Goal: Task Accomplishment & Management: Complete application form

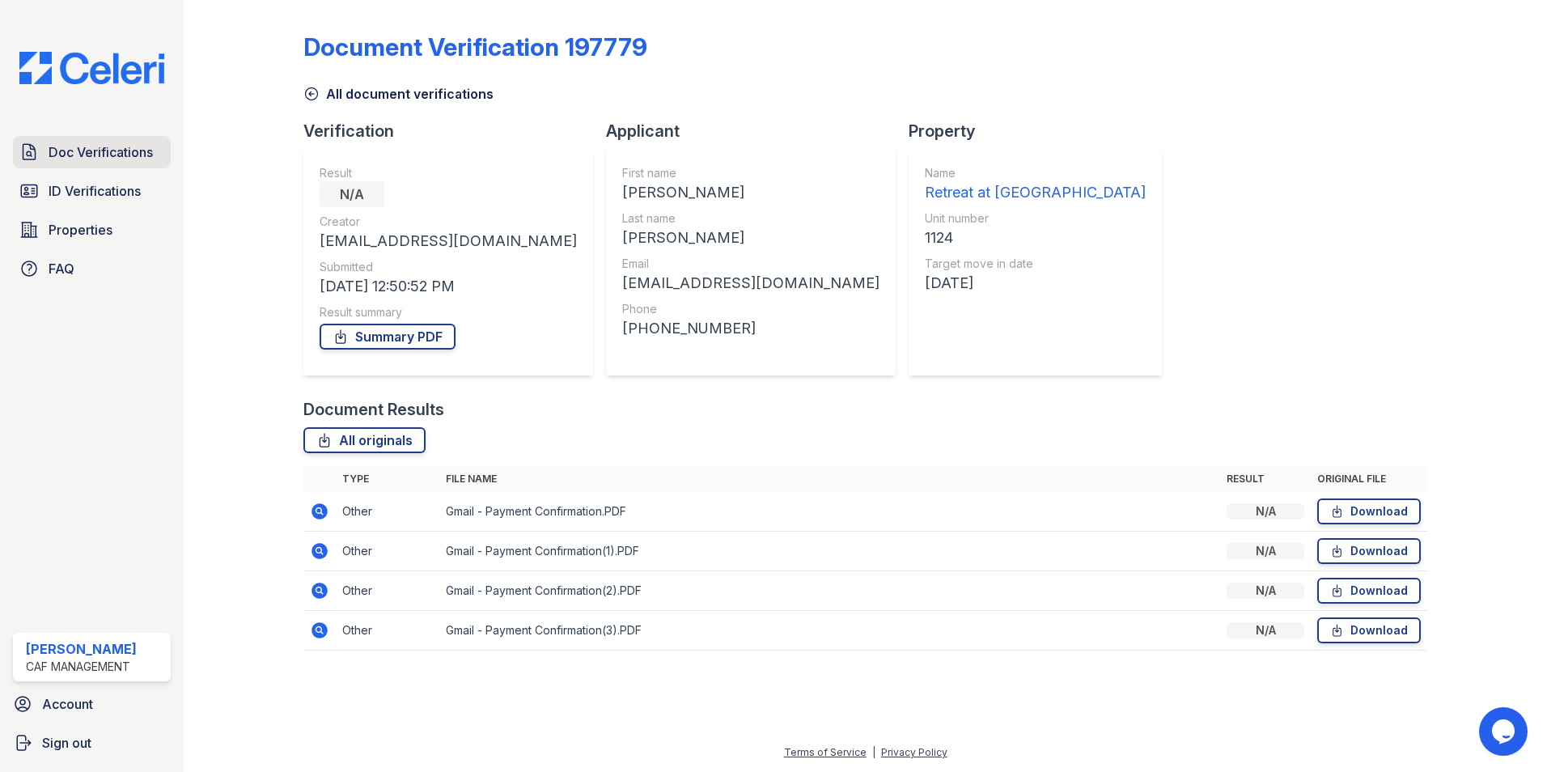
click at [49, 151] on span "Doc Verifications" at bounding box center [101, 151] width 104 height 19
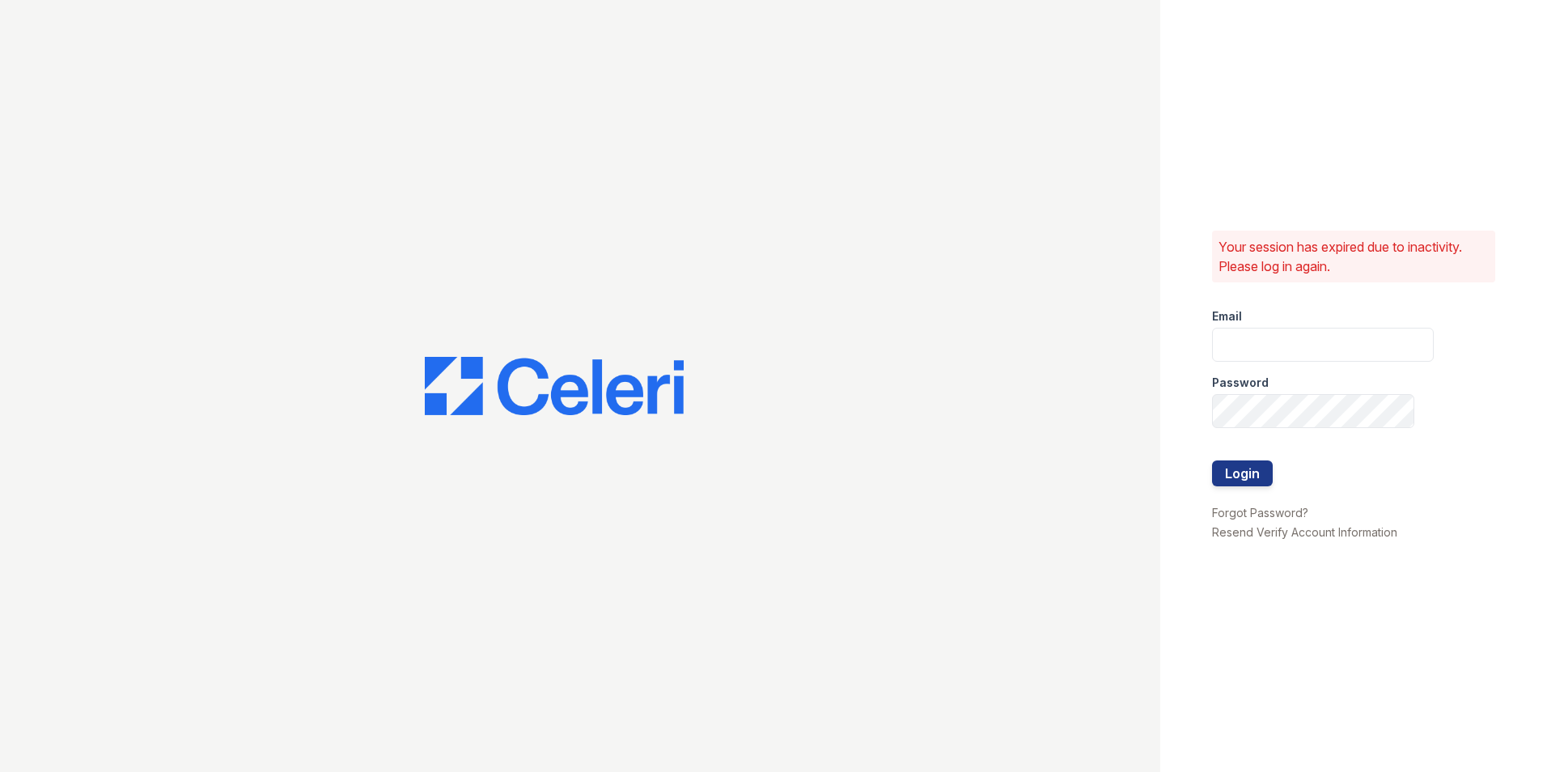
type input "[EMAIL_ADDRESS][DOMAIN_NAME]"
click at [1255, 477] on button "Login" at bounding box center [1242, 473] width 61 height 26
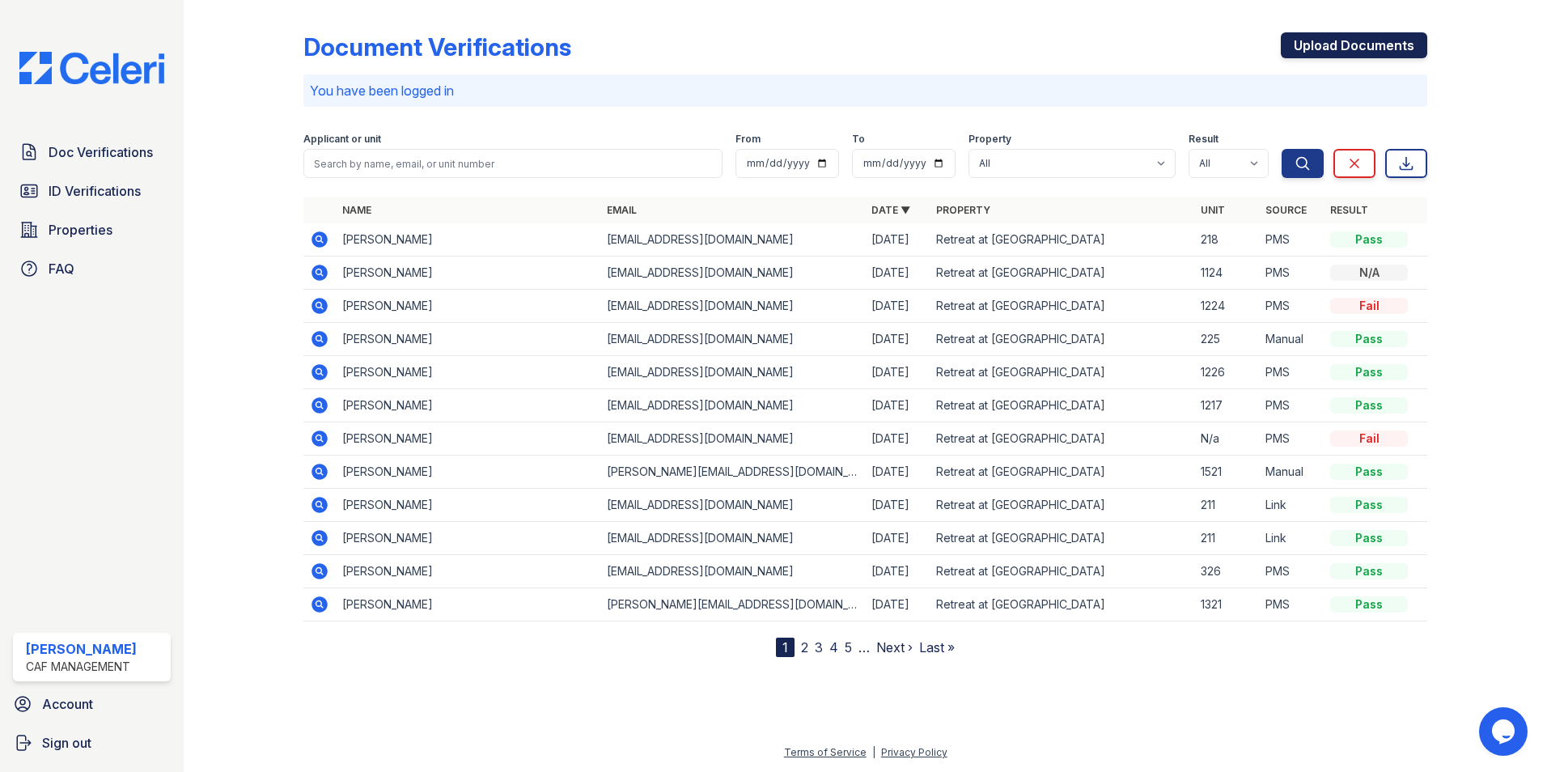
click at [1351, 49] on link "Upload Documents" at bounding box center [1354, 45] width 146 height 26
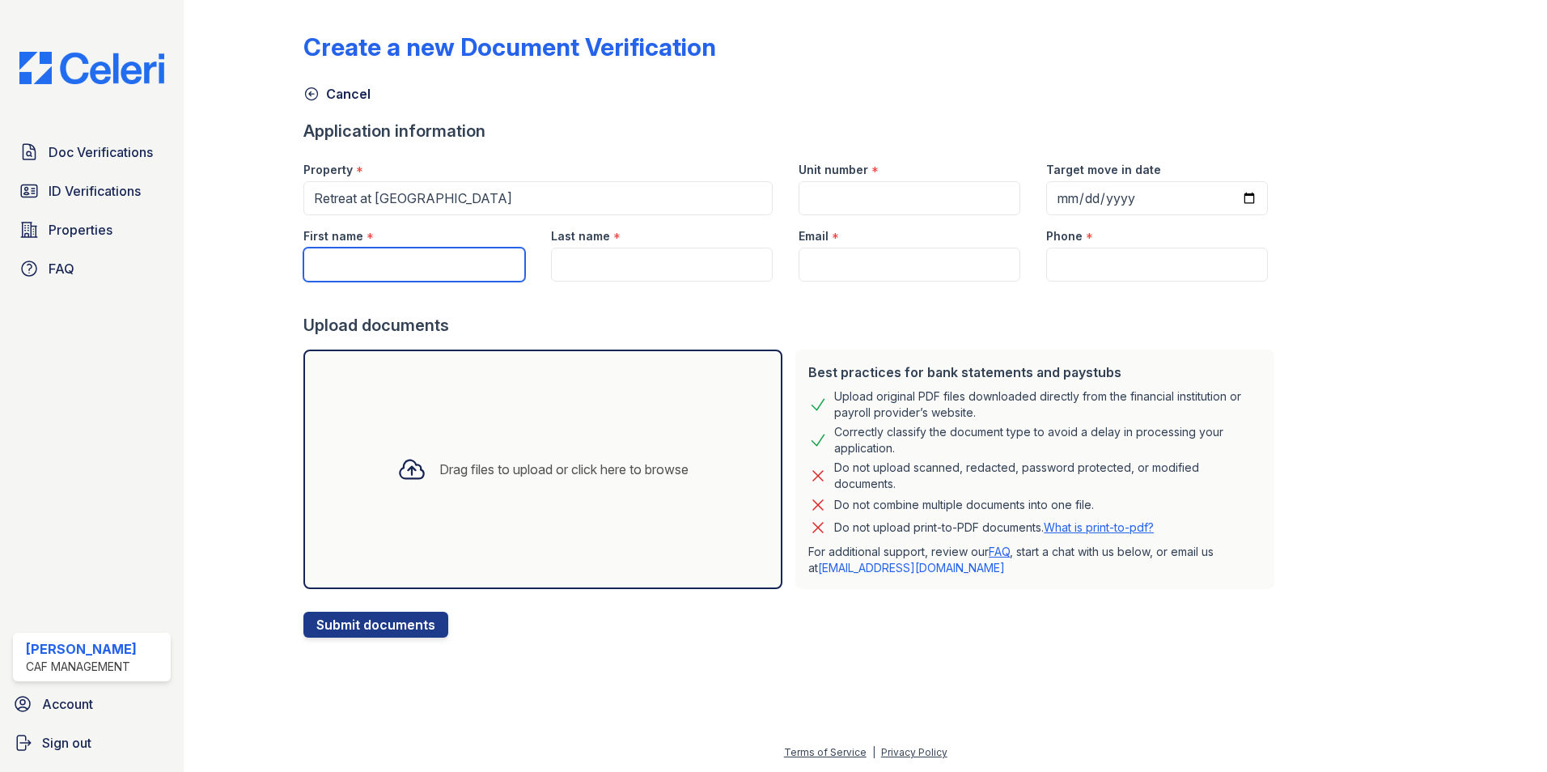
click at [499, 268] on input "First name" at bounding box center [414, 265] width 222 height 34
type input "[PERSON_NAME]"
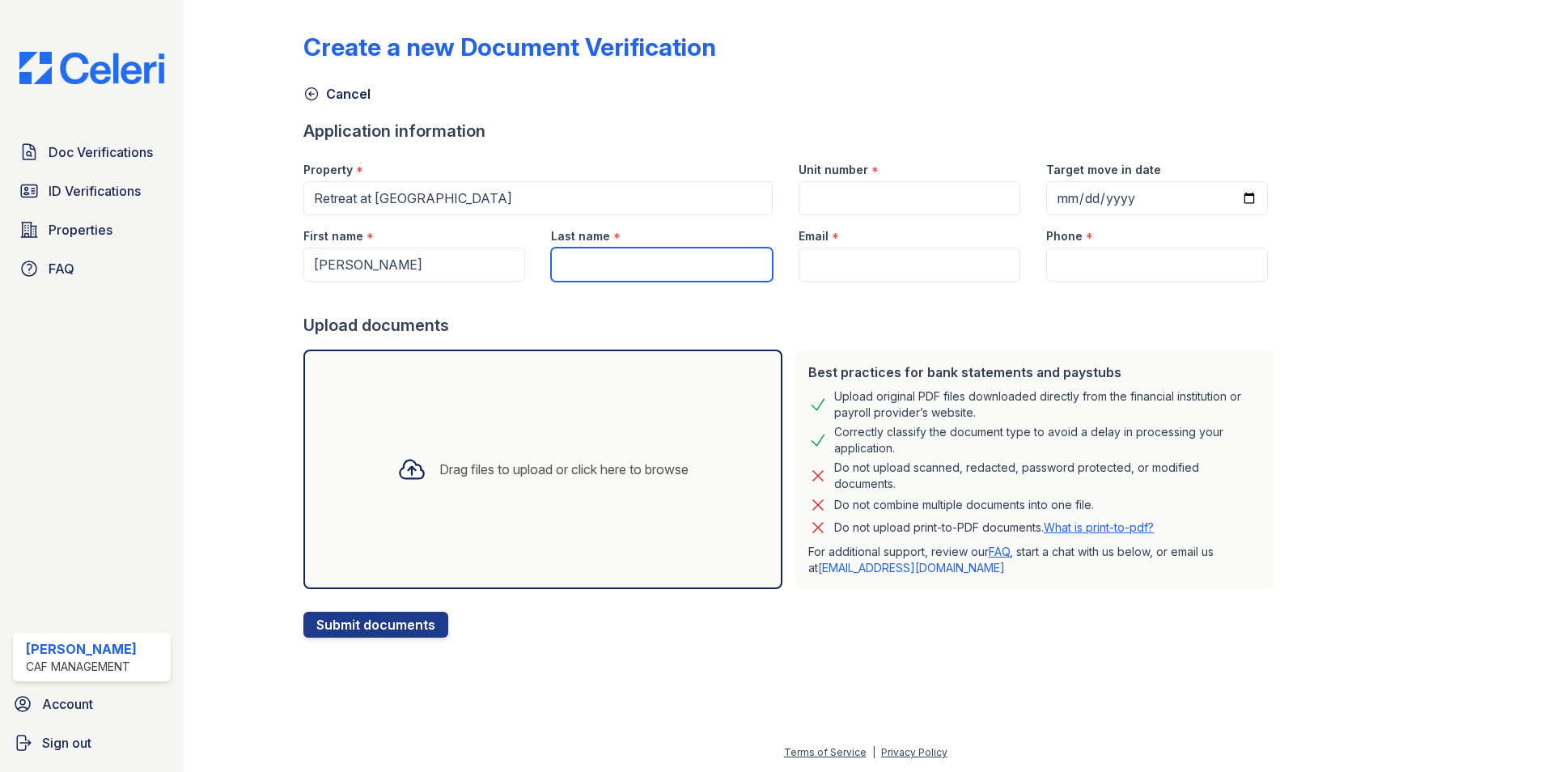
click at [680, 275] on input "Last name" at bounding box center [662, 265] width 222 height 34
paste input "[PERSON_NAME]"
type input "[PERSON_NAME]"
click at [893, 252] on input "Email" at bounding box center [910, 265] width 222 height 34
paste input "[EMAIL_ADDRESS][DOMAIN_NAME]"
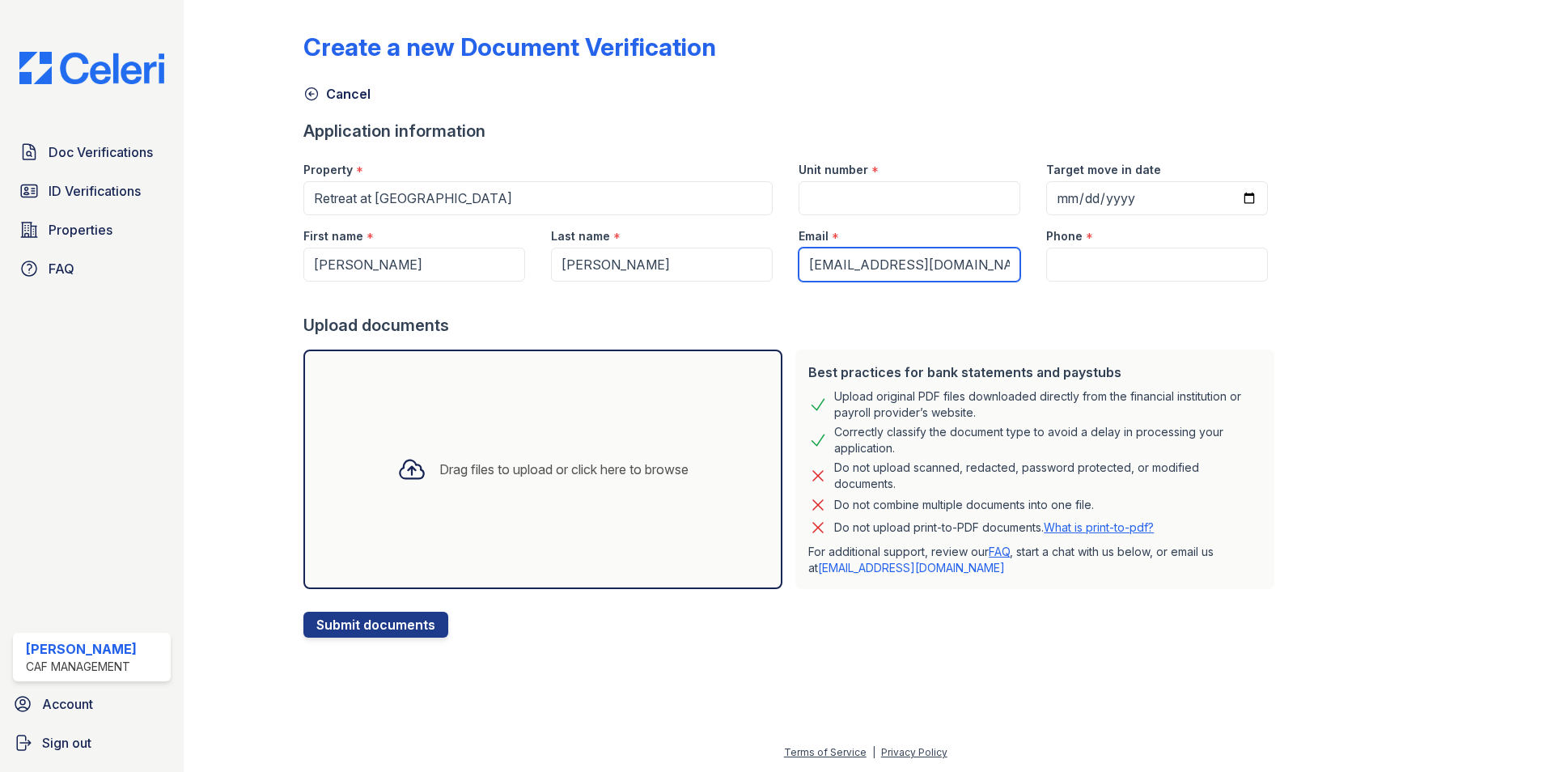
type input "[EMAIL_ADDRESS][DOMAIN_NAME]"
click at [1147, 261] on input "Phone" at bounding box center [1157, 265] width 222 height 34
paste input "[PHONE_NUMBER]"
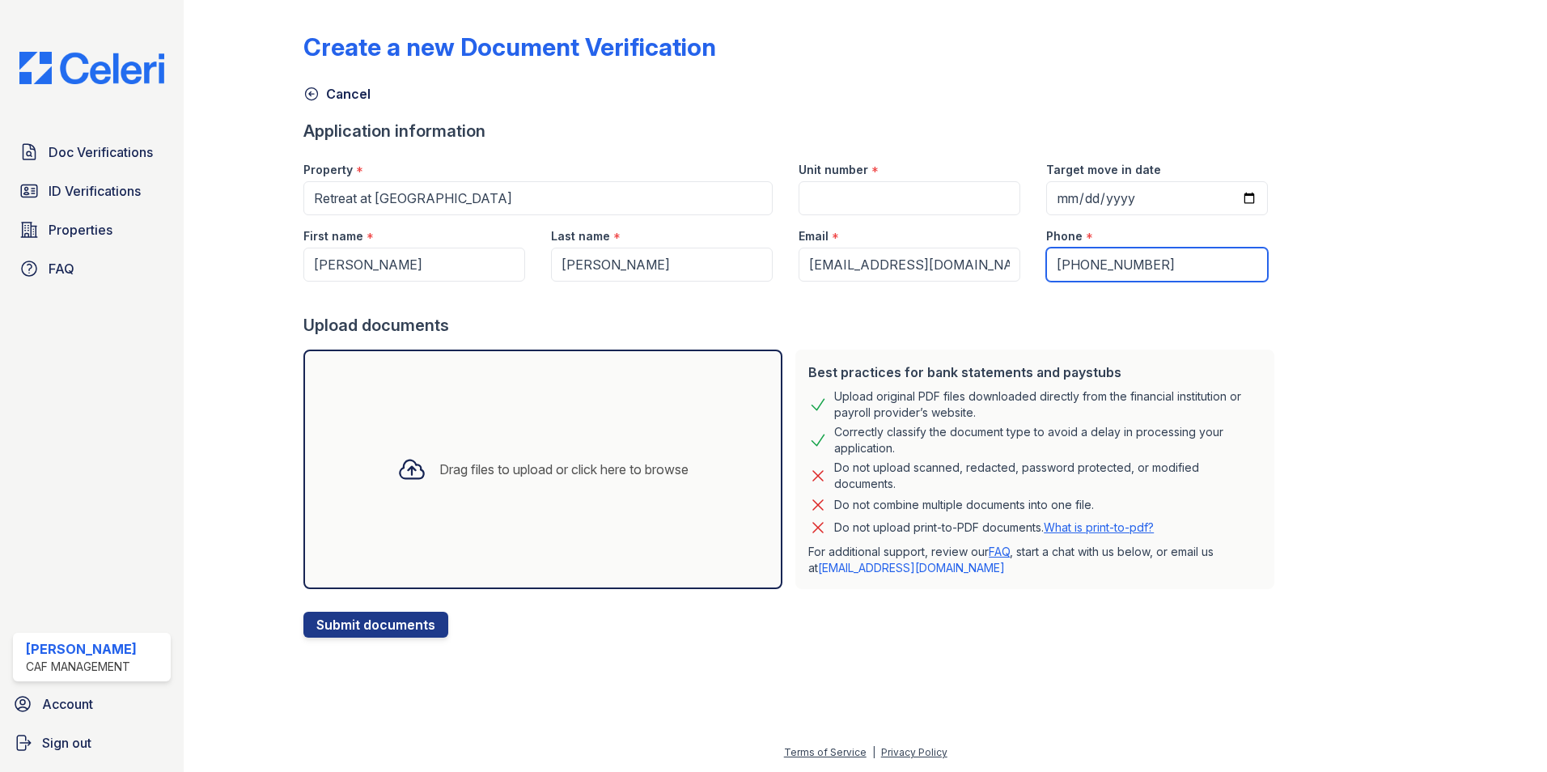
type input "[PHONE_NUMBER]"
click at [967, 202] on input "Unit number" at bounding box center [910, 198] width 222 height 34
type input "1124"
click at [909, 128] on div "Application information" at bounding box center [792, 131] width 978 height 23
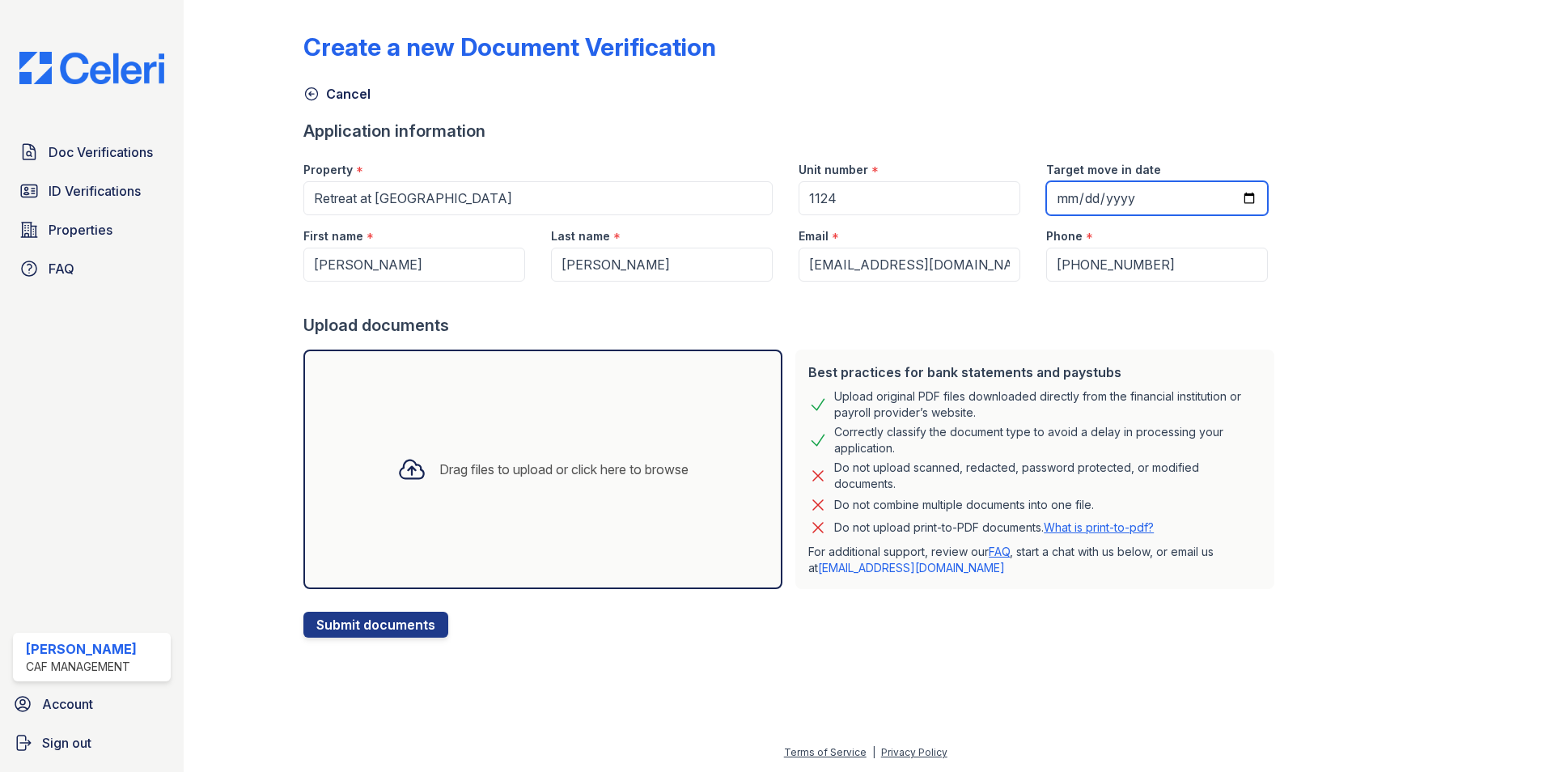
click at [1076, 197] on input "Target move in date" at bounding box center [1157, 198] width 222 height 34
click at [1239, 204] on input "Target move in date" at bounding box center [1157, 198] width 222 height 34
click at [1224, 205] on input "Target move in date" at bounding box center [1157, 198] width 222 height 34
type input "[DATE]"
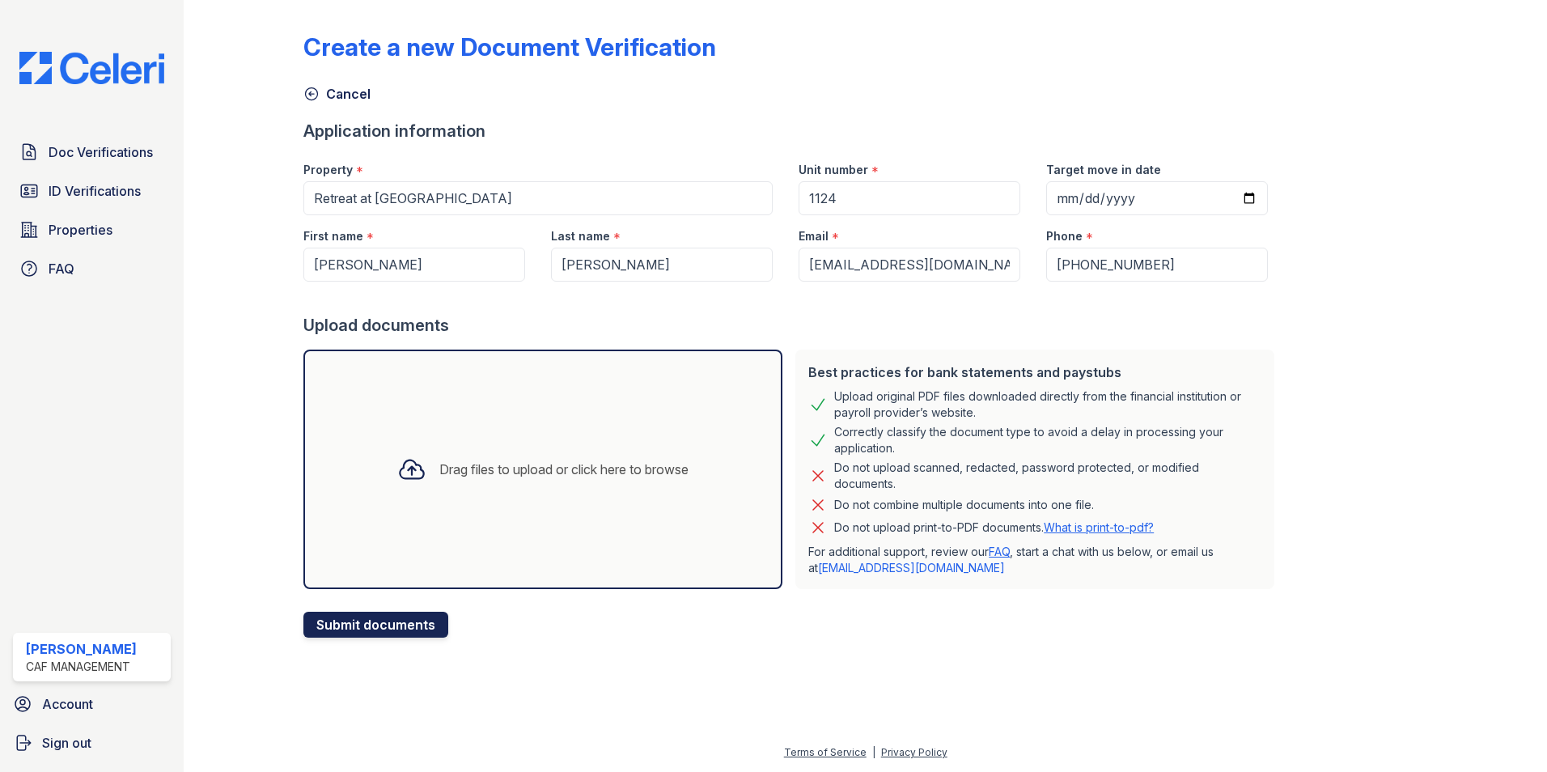
click at [428, 621] on button "Submit documents" at bounding box center [375, 625] width 145 height 26
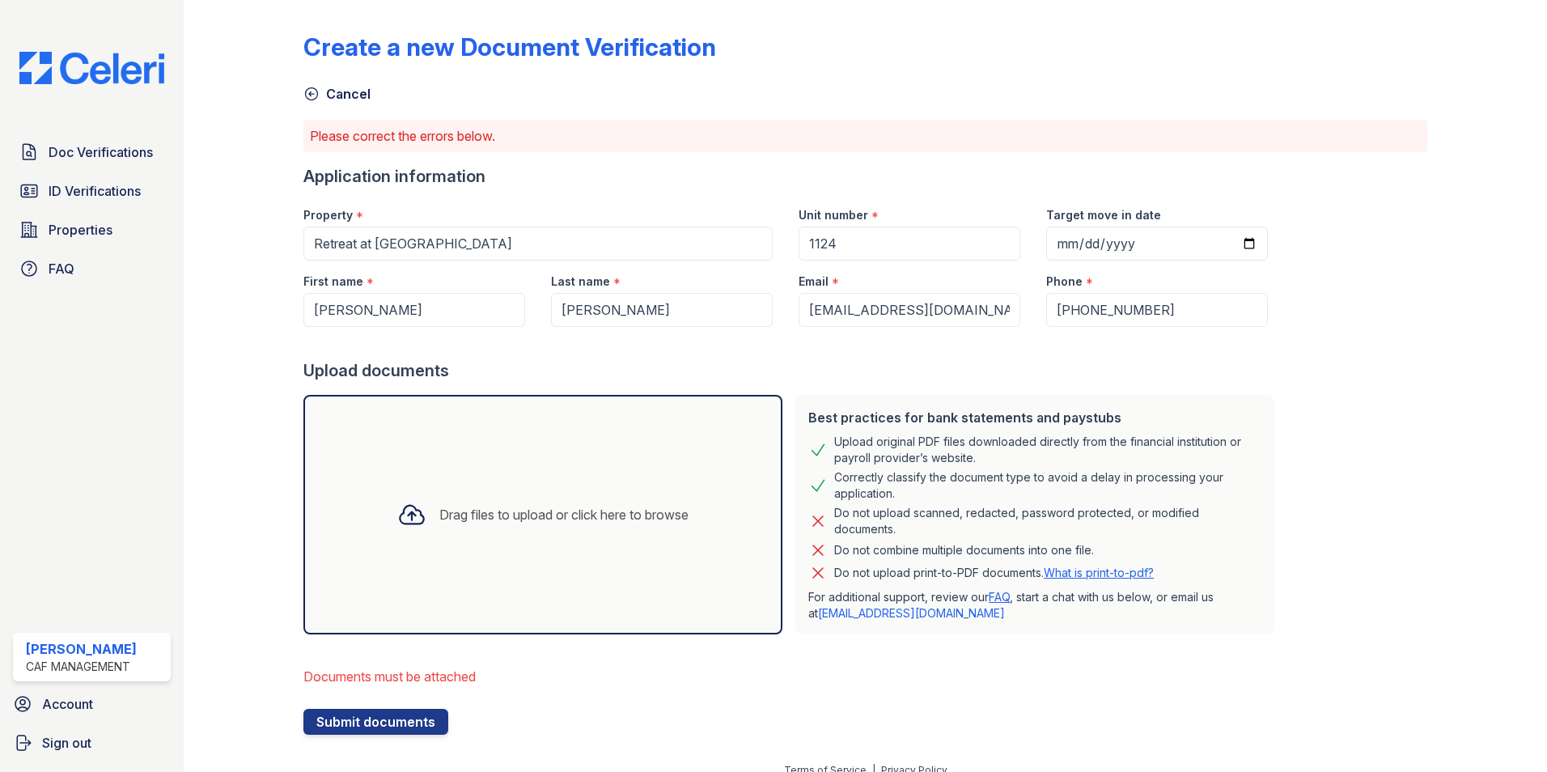
click at [559, 513] on div "Drag files to upload or click here to browse" at bounding box center [563, 514] width 249 height 19
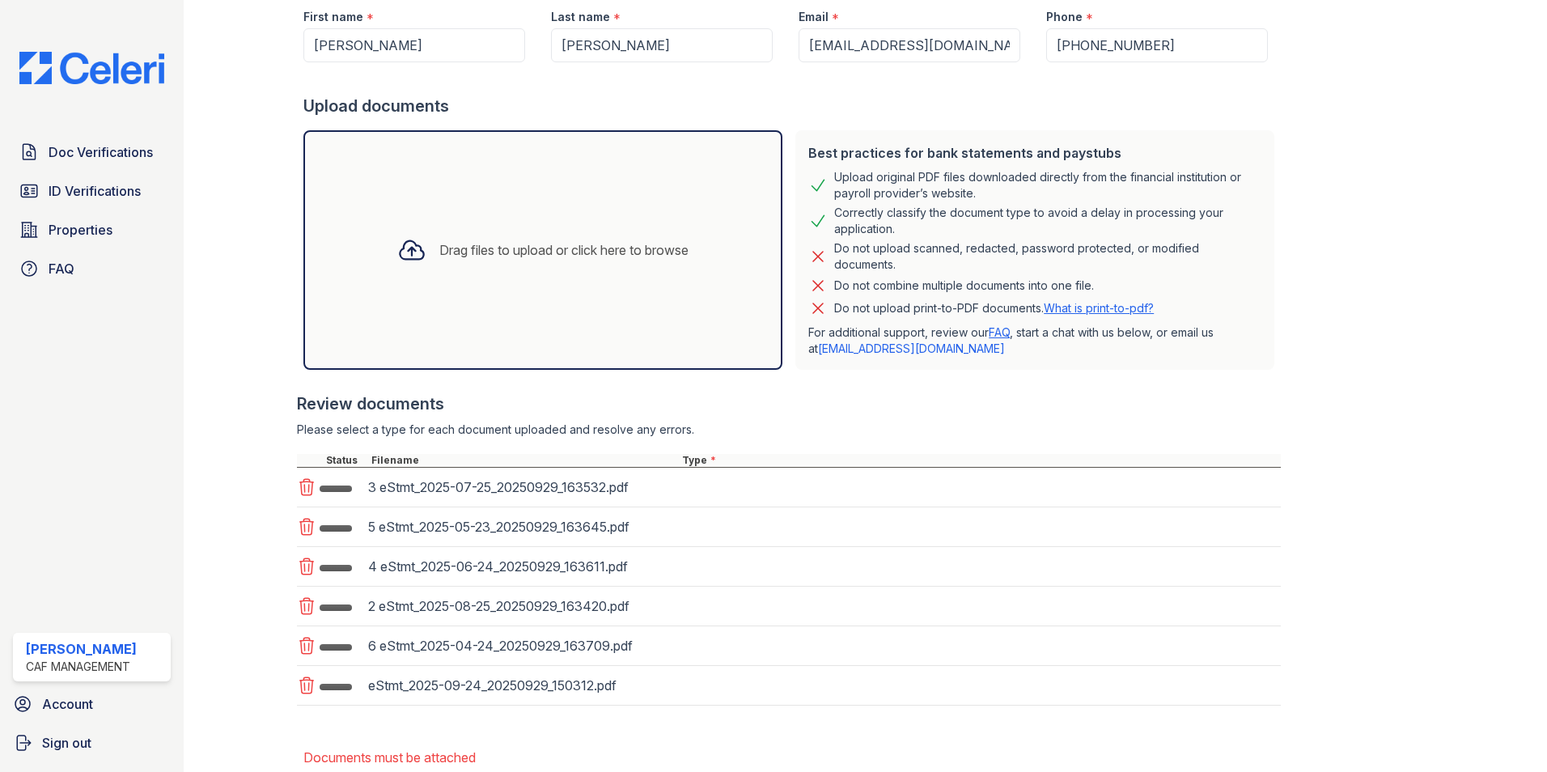
scroll to position [363, 0]
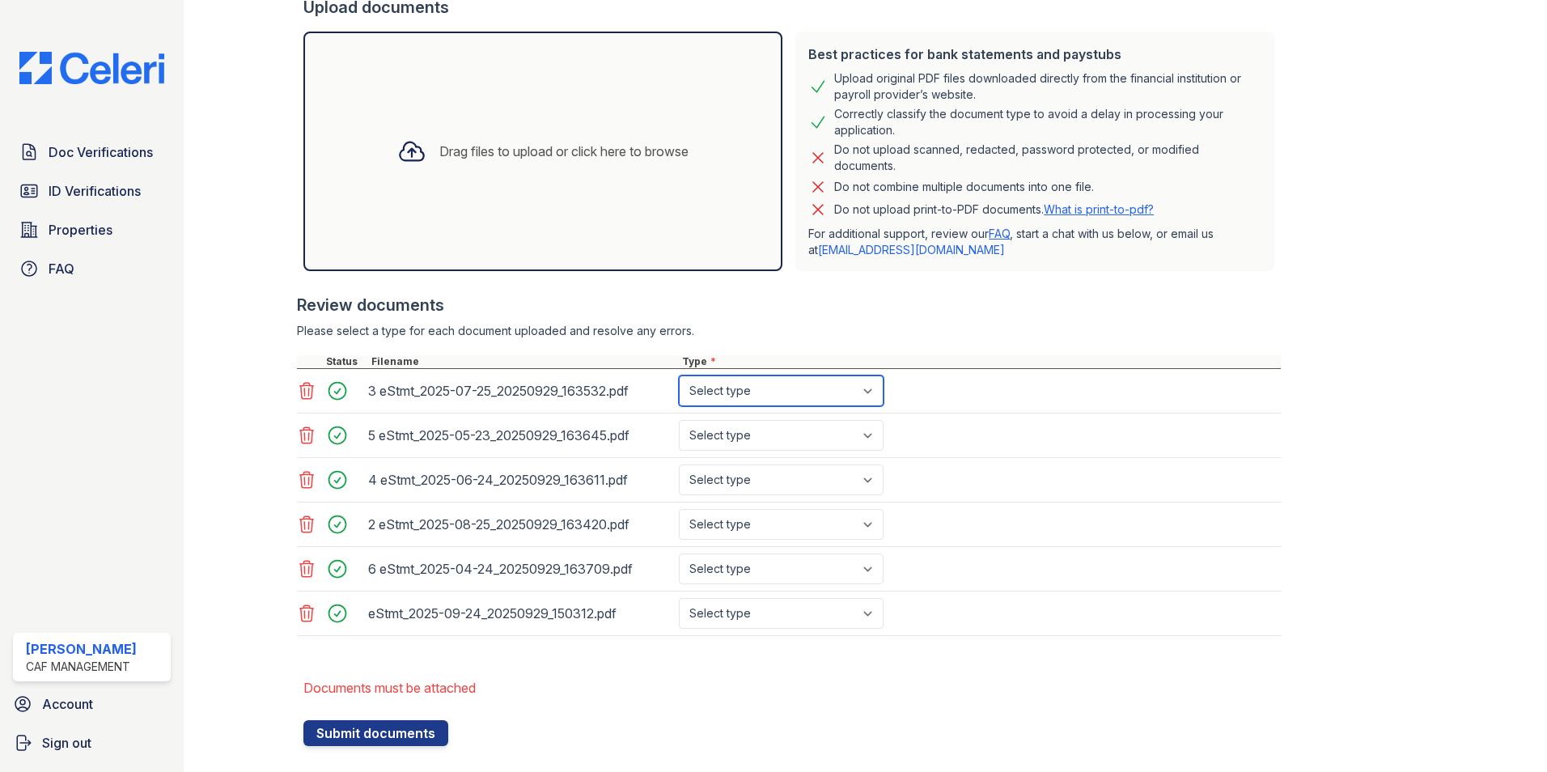
click at [801, 384] on select "Select type Paystub Bank Statement Offer Letter Tax Documents Benefit Award Let…" at bounding box center [781, 390] width 205 height 31
select select "bank_statement"
click at [679, 375] on select "Select type Paystub Bank Statement Offer Letter Tax Documents Benefit Award Let…" at bounding box center [781, 390] width 205 height 31
click at [811, 434] on select "Select type Paystub Bank Statement Offer Letter Tax Documents Benefit Award Let…" at bounding box center [781, 435] width 205 height 31
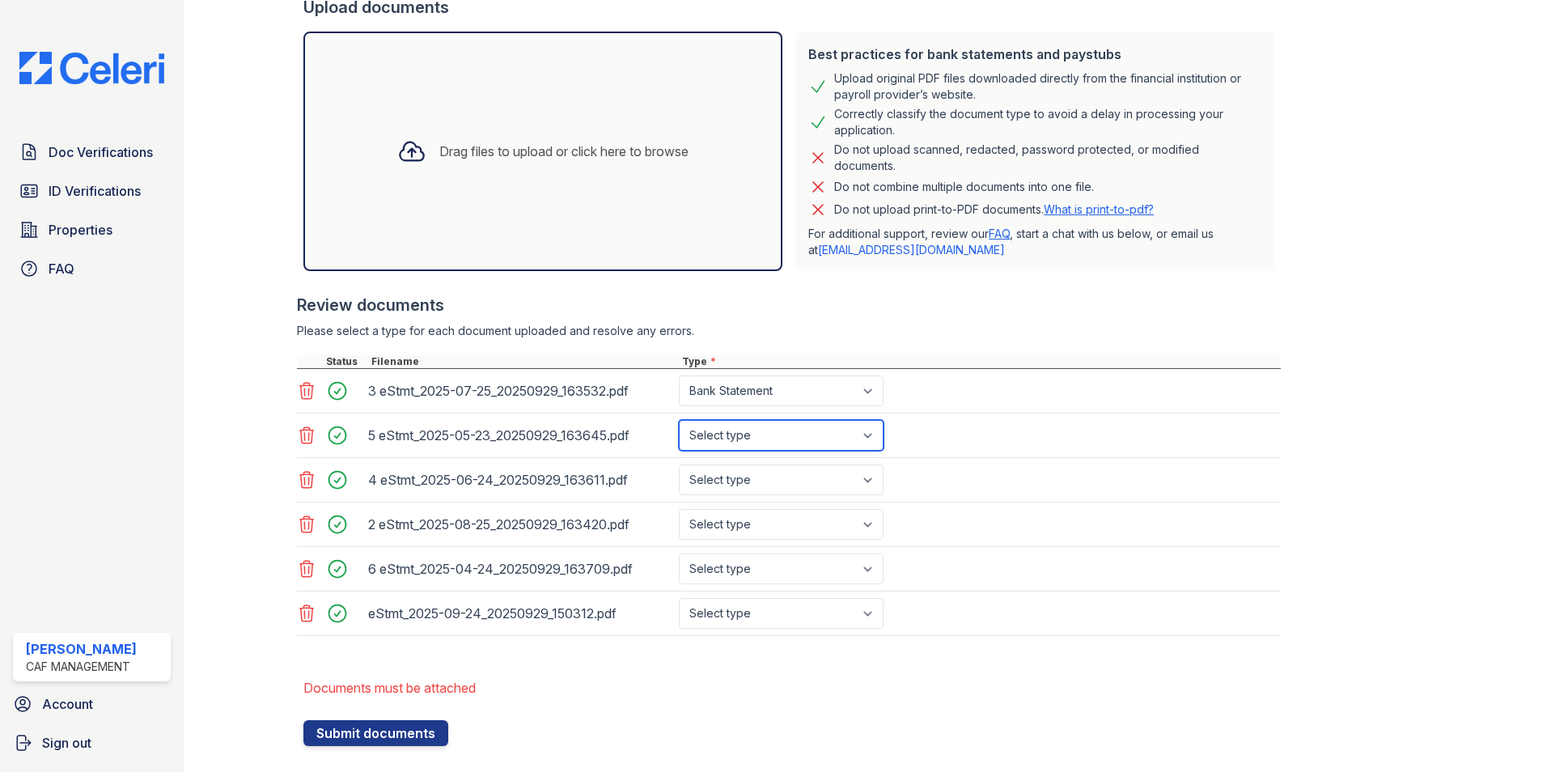
click at [813, 439] on select "Select type Paystub Bank Statement Offer Letter Tax Documents Benefit Award Let…" at bounding box center [781, 435] width 205 height 31
select select "bank_statement"
click at [679, 420] on select "Select type Paystub Bank Statement Offer Letter Tax Documents Benefit Award Let…" at bounding box center [781, 435] width 205 height 31
click at [818, 471] on select "Select type Paystub Bank Statement Offer Letter Tax Documents Benefit Award Let…" at bounding box center [781, 480] width 205 height 31
select select "bank_statement"
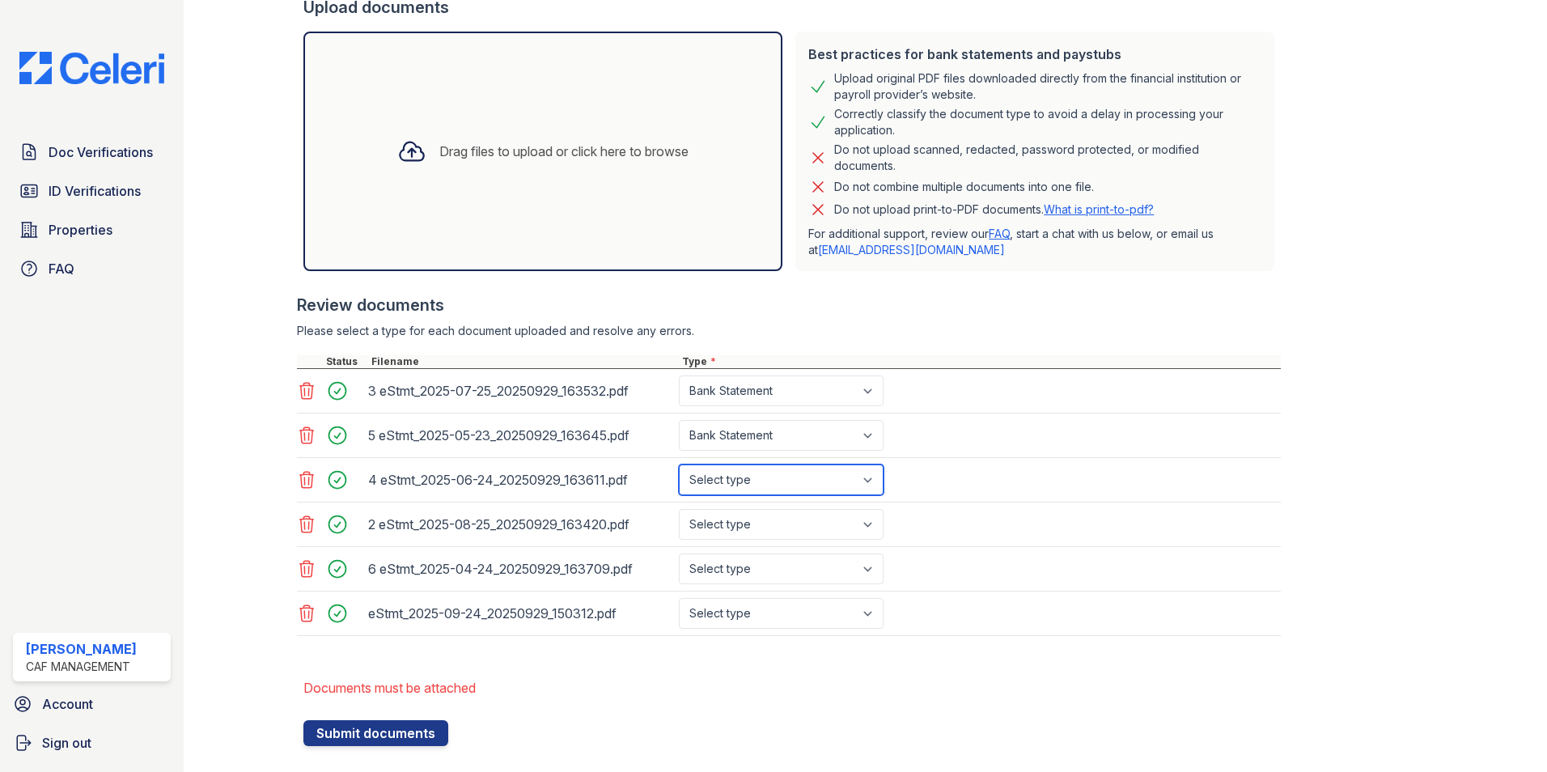
click at [679, 465] on select "Select type Paystub Bank Statement Offer Letter Tax Documents Benefit Award Let…" at bounding box center [781, 480] width 205 height 31
click at [793, 541] on div "2 eStmt_2025-08-25_20250929_163420.pdf Select type Paystub Bank Statement Offer…" at bounding box center [789, 525] width 984 height 45
drag, startPoint x: 793, startPoint y: 541, endPoint x: 770, endPoint y: 528, distance: 26.1
click at [755, 532] on select "Select type Paystub Bank Statement Offer Letter Tax Documents Benefit Award Let…" at bounding box center [781, 524] width 205 height 31
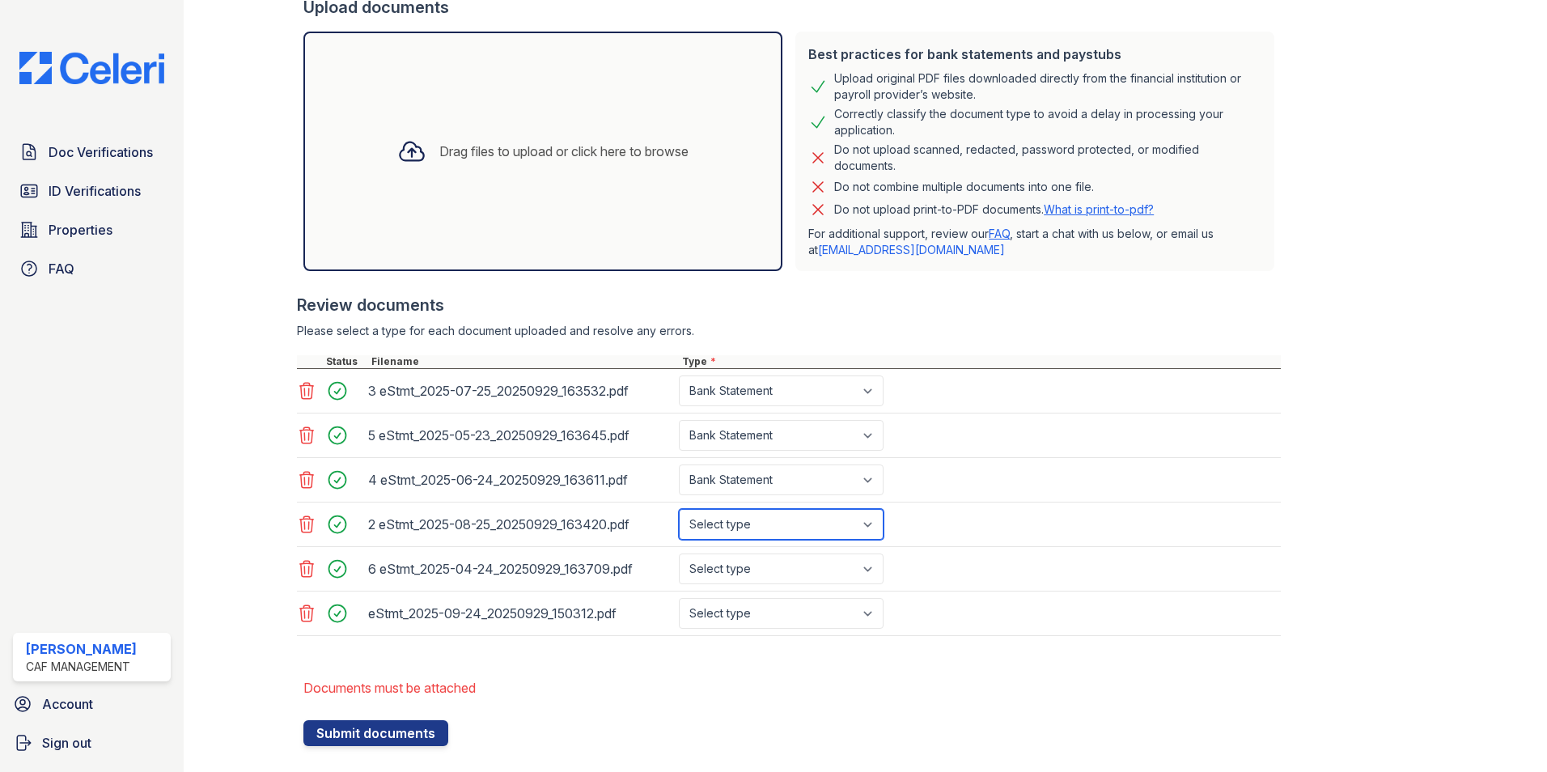
select select "bank_statement"
click at [679, 509] on select "Select type Paystub Bank Statement Offer Letter Tax Documents Benefit Award Let…" at bounding box center [781, 524] width 205 height 31
click at [808, 600] on select "Select type Paystub Bank Statement Offer Letter Tax Documents Benefit Award Let…" at bounding box center [781, 613] width 205 height 31
click at [952, 533] on div "2 eStmt_2025-08-25_20250929_163420.pdf Select type Paystub Bank Statement Offer…" at bounding box center [789, 525] width 984 height 45
click at [875, 571] on select "Select type Paystub Bank Statement Offer Letter Tax Documents Benefit Award Let…" at bounding box center [781, 569] width 205 height 31
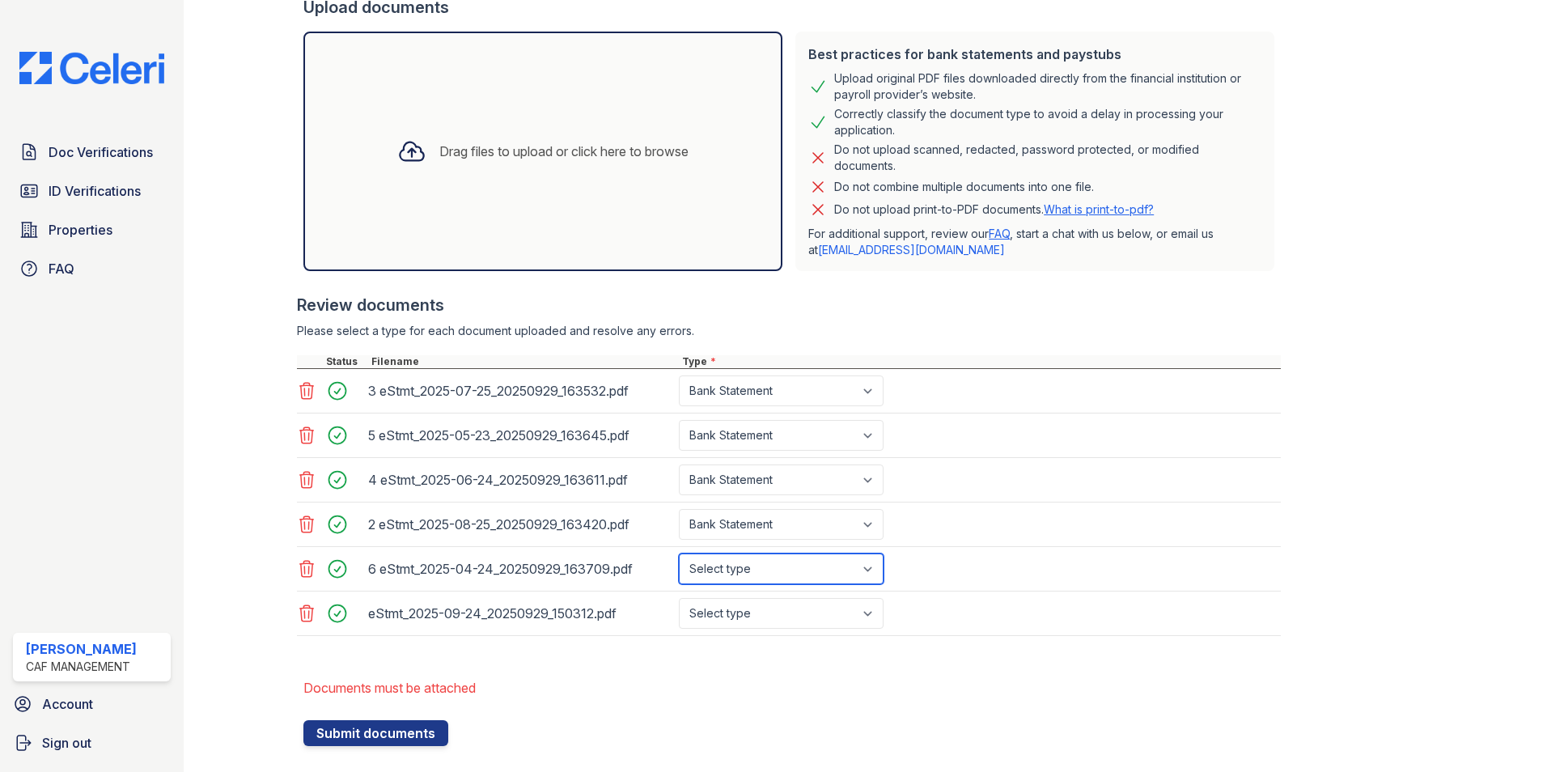
select select "bank_statement"
click at [679, 554] on select "Select type Paystub Bank Statement Offer Letter Tax Documents Benefit Award Let…" at bounding box center [781, 569] width 205 height 31
click at [866, 612] on select "Select type Paystub Bank Statement Offer Letter Tax Documents Benefit Award Let…" at bounding box center [781, 613] width 205 height 31
select select "bank_statement"
click at [679, 598] on select "Select type Paystub Bank Statement Offer Letter Tax Documents Benefit Award Let…" at bounding box center [781, 613] width 205 height 31
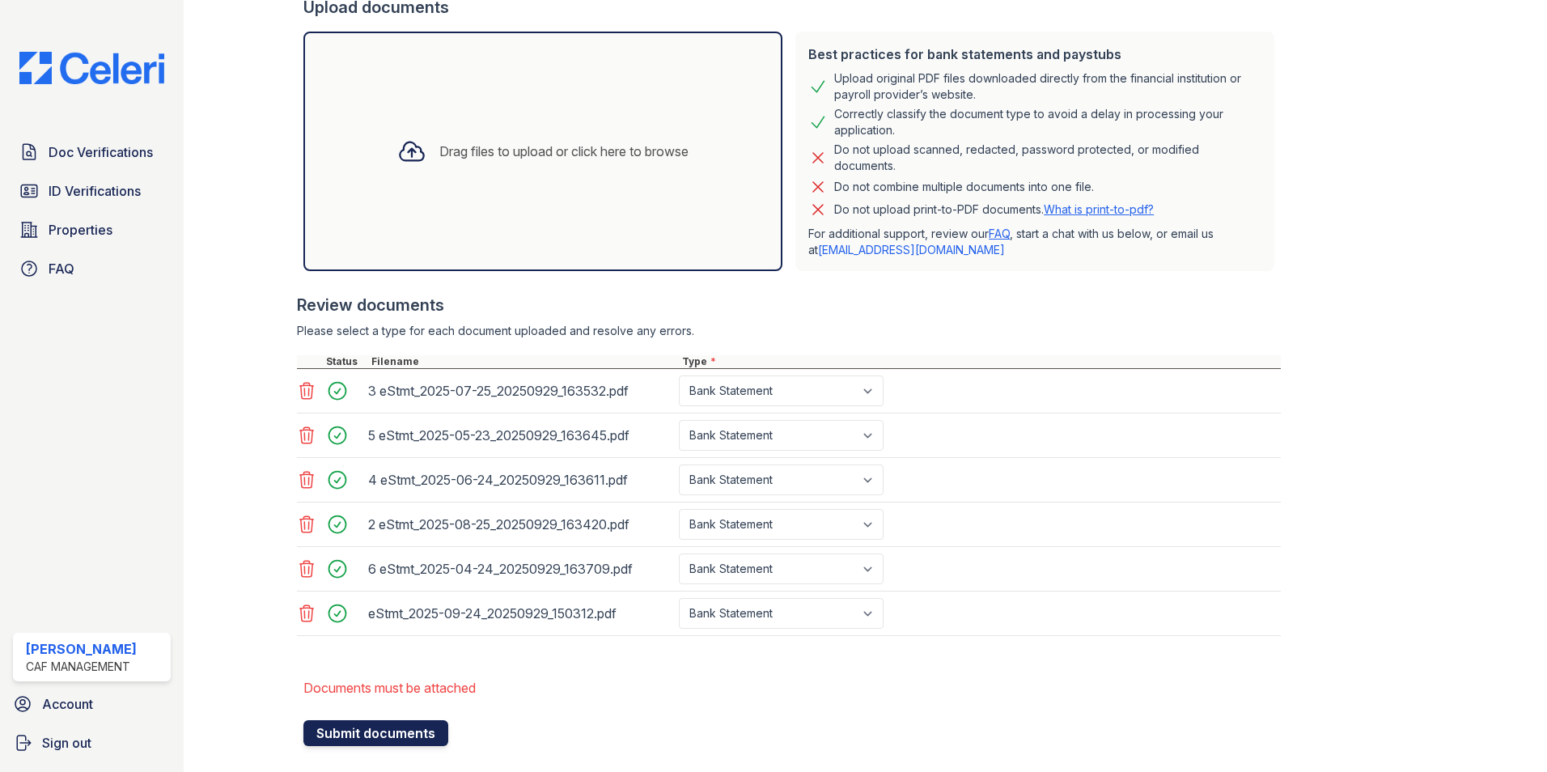
click at [432, 733] on button "Submit documents" at bounding box center [375, 733] width 145 height 26
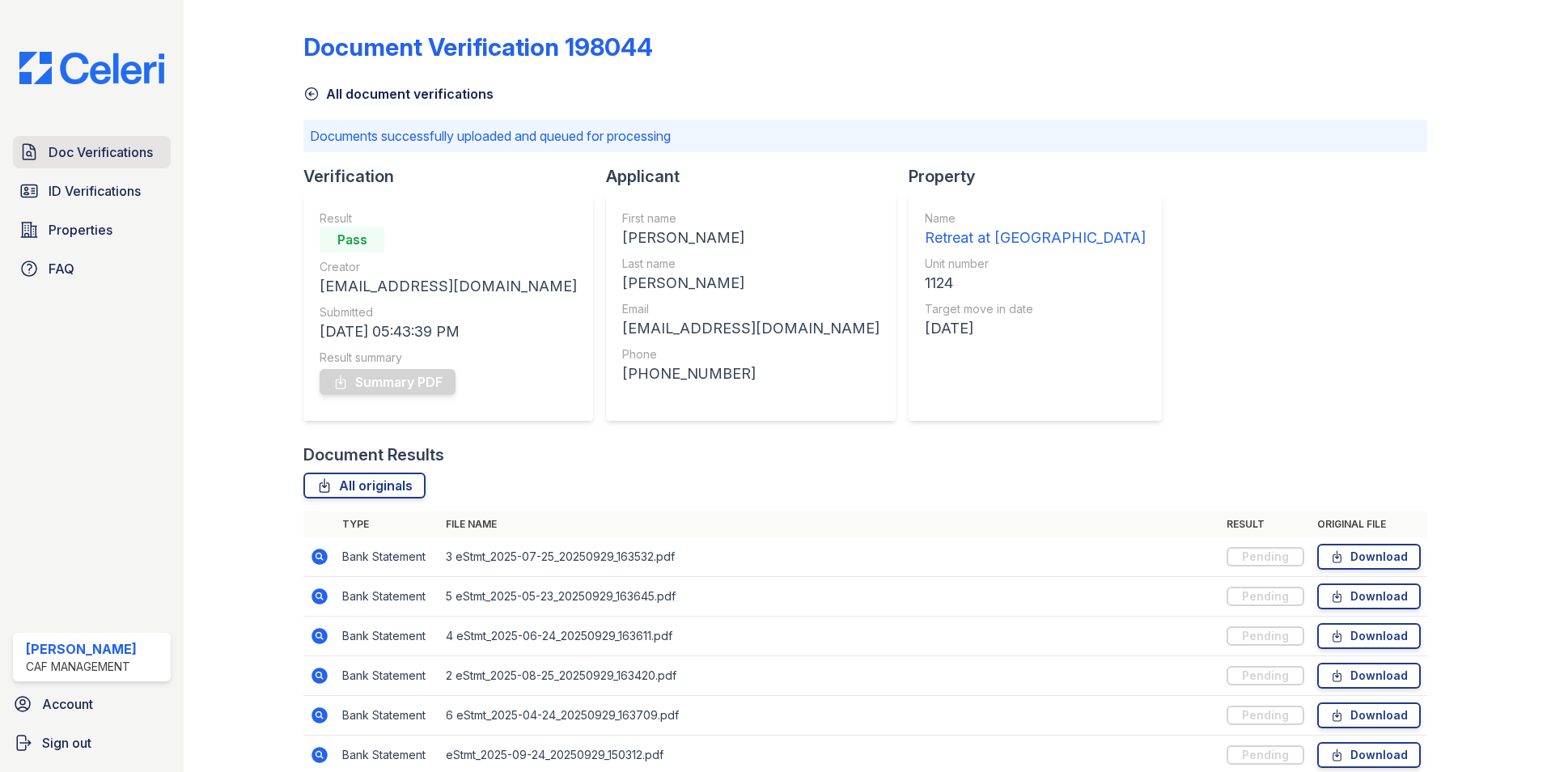
click at [60, 163] on link "Doc Verifications" at bounding box center [92, 152] width 158 height 32
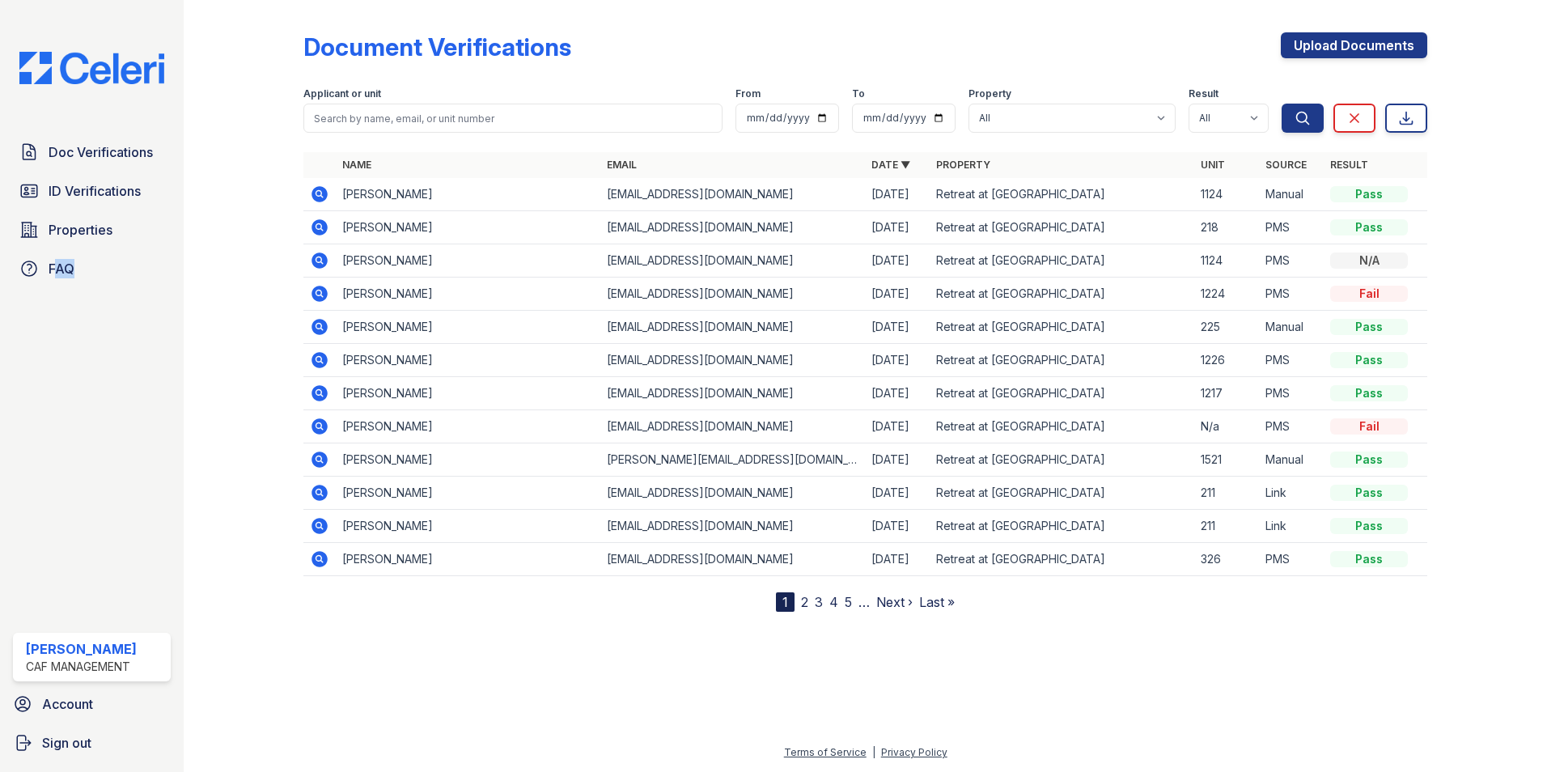
drag, startPoint x: 275, startPoint y: 622, endPoint x: 356, endPoint y: 667, distance: 92.4
click at [356, 667] on div "Doc Verifications ID Verifications Properties FAQ [PERSON_NAME] CAF Management …" at bounding box center [773, 386] width 1547 height 772
